Goal: Information Seeking & Learning: Compare options

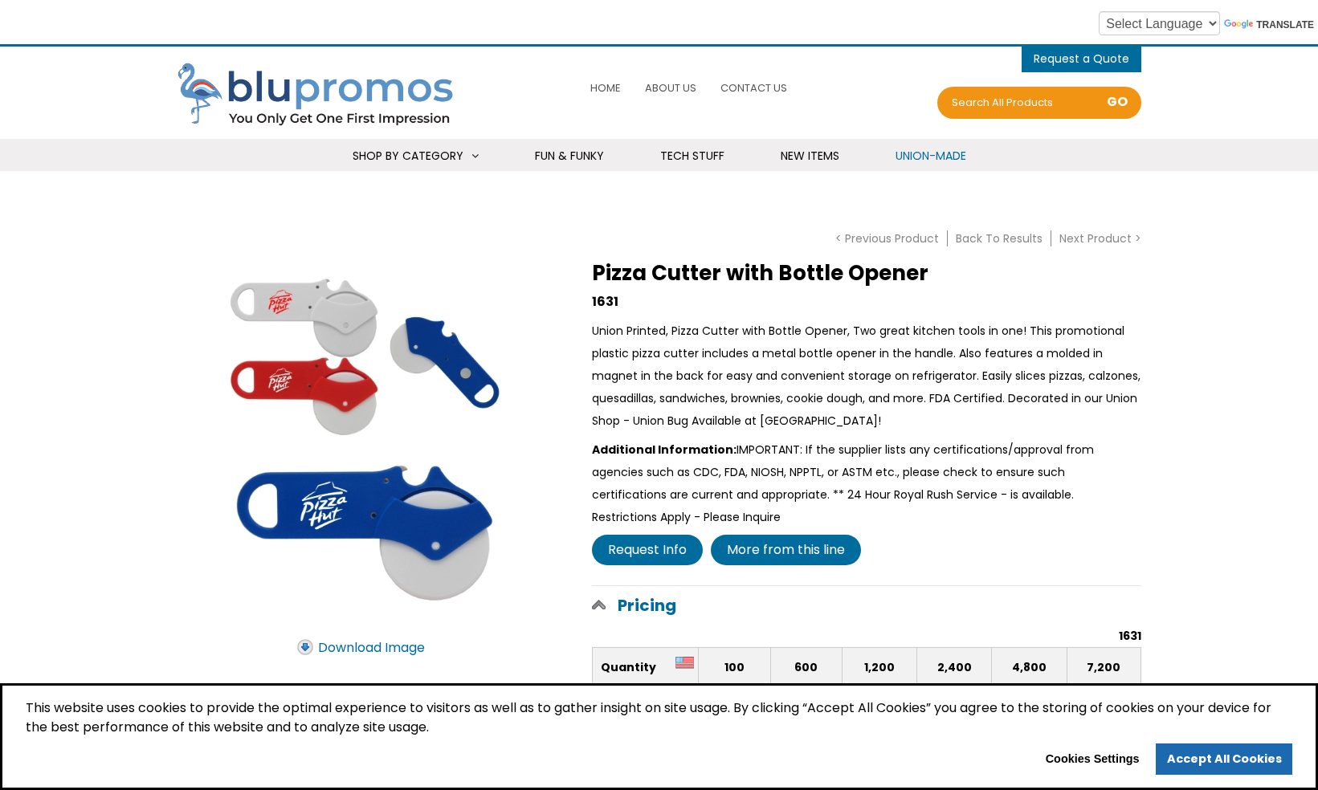
scroll to position [80, 0]
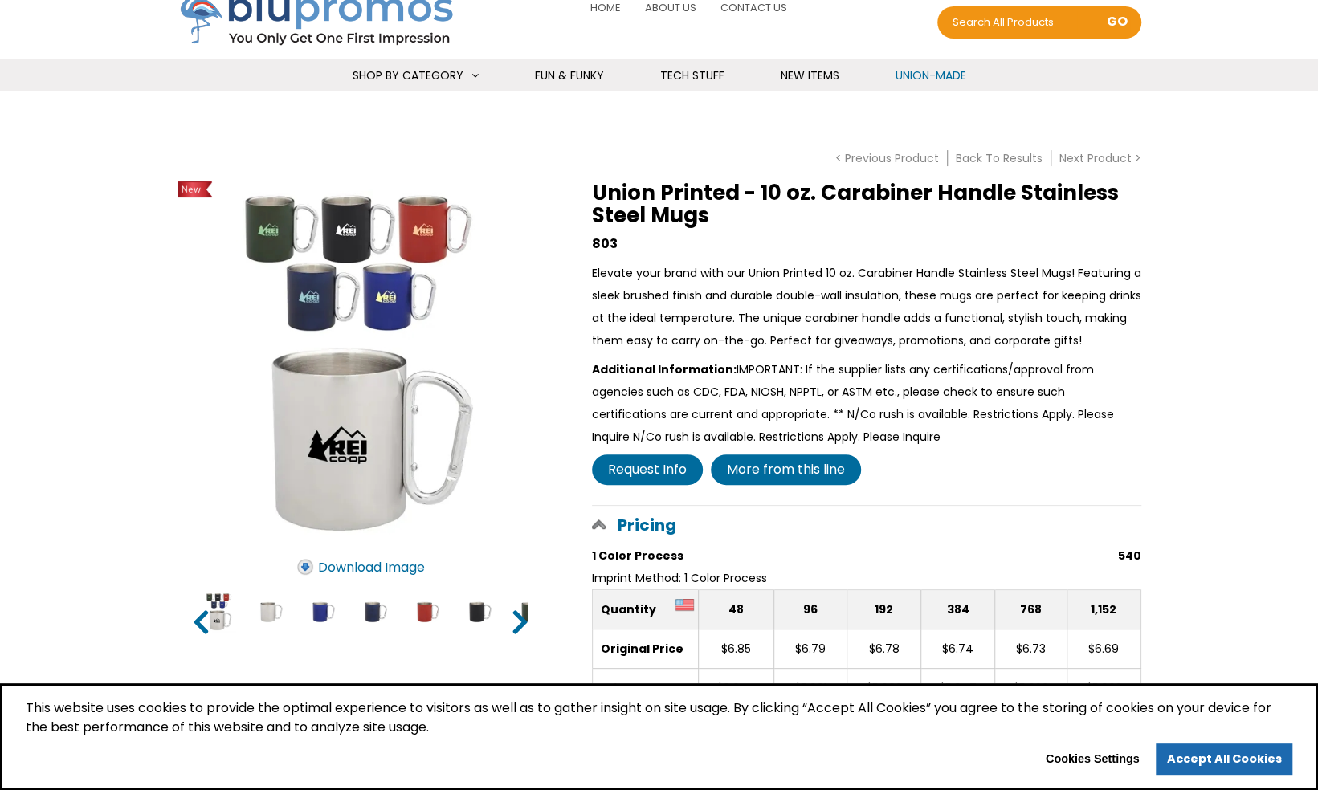
scroll to position [241, 0]
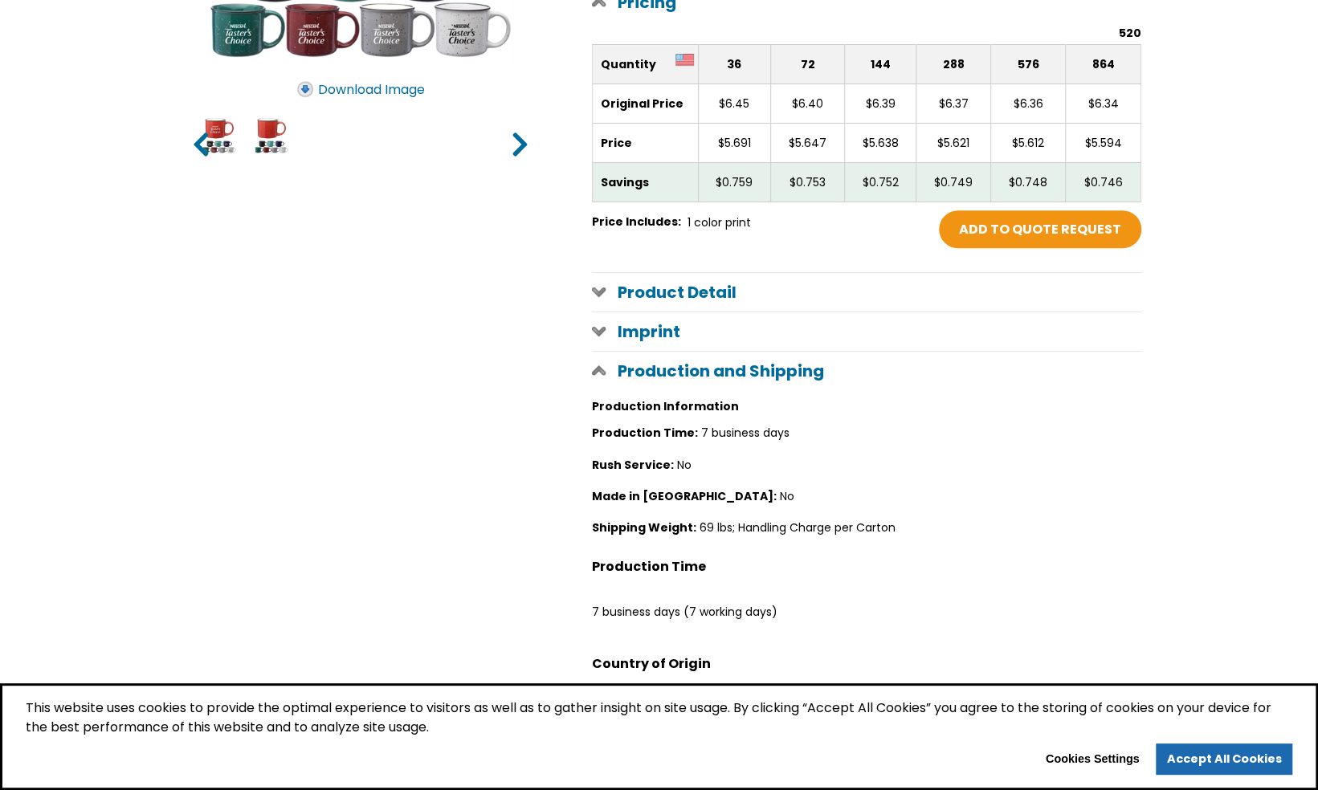
scroll to position [161, 0]
